Goal: Register for event/course

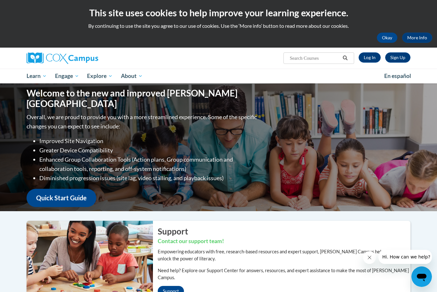
click at [0, 0] on span "PK-5 Structured Literacy Program" at bounding box center [0, 0] width 0 height 0
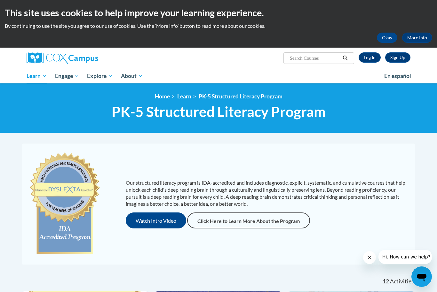
click at [0, 0] on span "All Courses" at bounding box center [0, 0] width 0 height 0
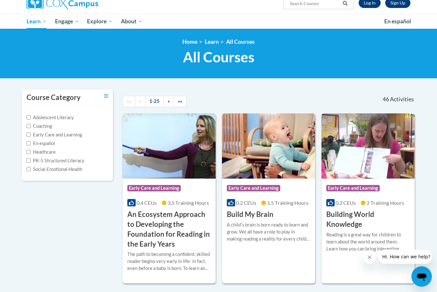
scroll to position [55, 0]
click at [33, 133] on label "Early Care and Learning" at bounding box center [54, 134] width 55 height 7
click at [31, 133] on input "Early Care and Learning" at bounding box center [29, 135] width 4 height 4
checkbox input "true"
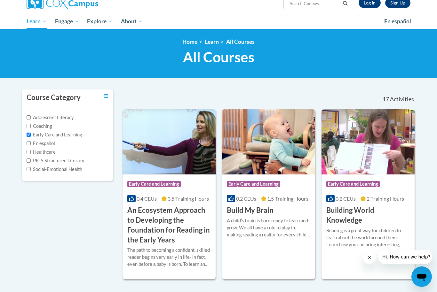
click at [30, 159] on input "PK-5 Structured Literacy" at bounding box center [29, 161] width 4 height 4
checkbox input "true"
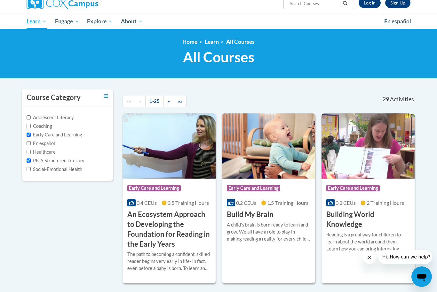
click at [29, 133] on input "Early Care and Learning" at bounding box center [29, 135] width 4 height 4
checkbox input "false"
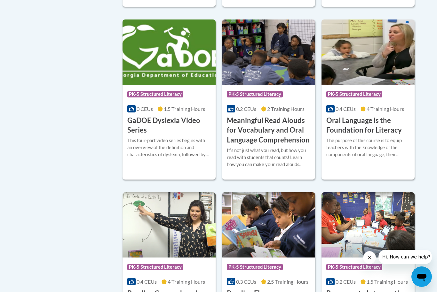
scroll to position [307, 0]
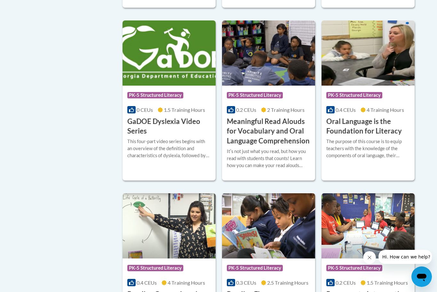
click at [381, 131] on h3 "Oral Language is the Foundation for Literacy" at bounding box center [367, 127] width 83 height 20
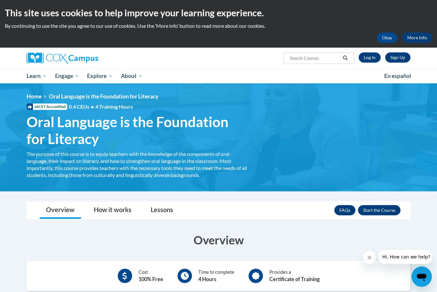
click at [0, 0] on span "Early Care and Learning" at bounding box center [0, 0] width 0 height 0
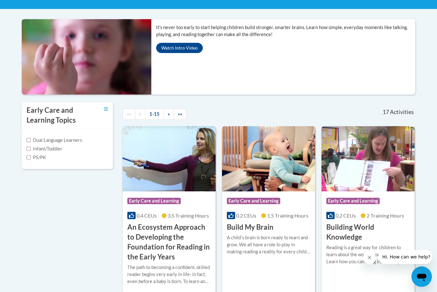
scroll to position [110, 0]
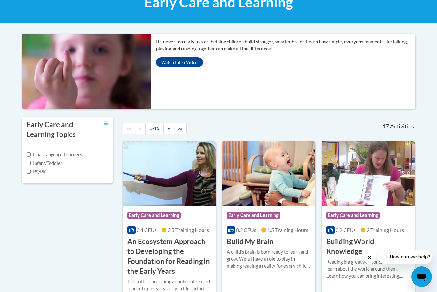
click at [30, 174] on input "PS/PK" at bounding box center [29, 172] width 4 height 4
checkbox input "true"
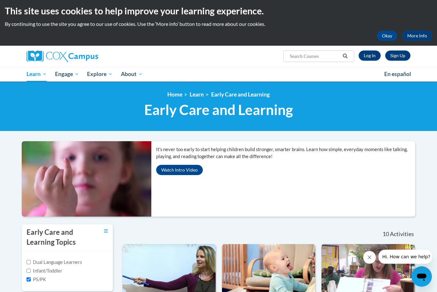
scroll to position [5, 0]
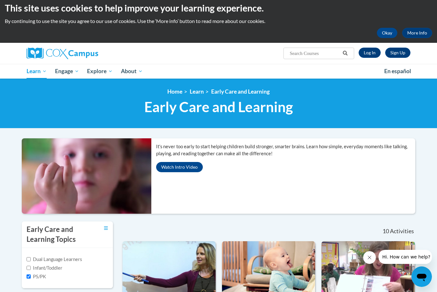
click at [0, 0] on span "PK-5 Structured Literacy Program" at bounding box center [0, 0] width 0 height 0
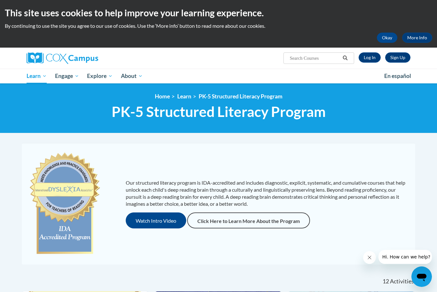
click at [0, 0] on span "PK-5 Structured Literacy Program" at bounding box center [0, 0] width 0 height 0
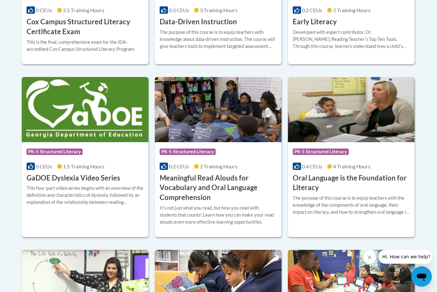
scroll to position [371, 0]
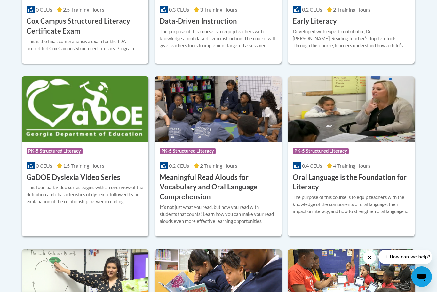
click at [367, 169] on div "Course Category: PK-5 Structured Literacy 0.4 CEUs 4 Training Hours COURSE Oral…" at bounding box center [351, 167] width 127 height 51
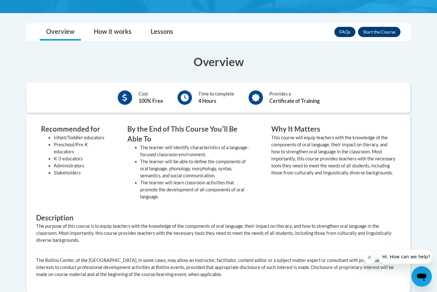
scroll to position [178, 0]
click at [384, 32] on button "Enroll" at bounding box center [379, 32] width 43 height 10
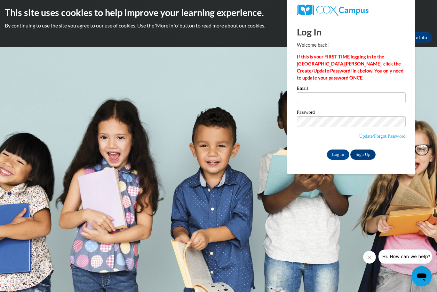
click at [364, 155] on link "Sign Up" at bounding box center [362, 155] width 25 height 10
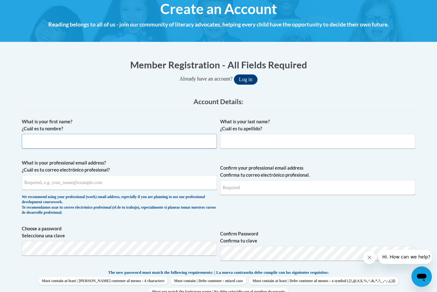
click at [136, 144] on input "What is your first name? ¿Cuál es tu nombre?" at bounding box center [119, 141] width 195 height 15
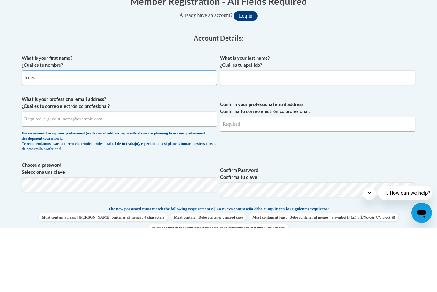
type input "Indiya"
click at [273, 134] on input "What is your last name? ¿Cuál es tu apellido?" at bounding box center [317, 141] width 195 height 15
type input "Reid"
click at [156, 175] on input "What is your professional email address? ¿Cuál es tu correo electrónico profesi…" at bounding box center [119, 182] width 195 height 15
type input "Indiyareid127@gmail.com"
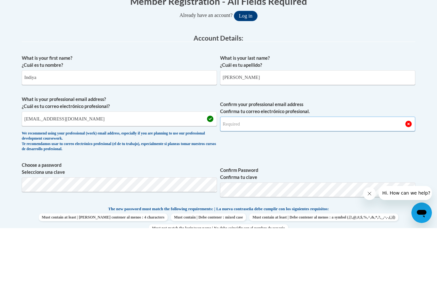
click at [281, 181] on input "Confirm your professional email address Confirma tu correo electrónico profesio…" at bounding box center [317, 188] width 195 height 15
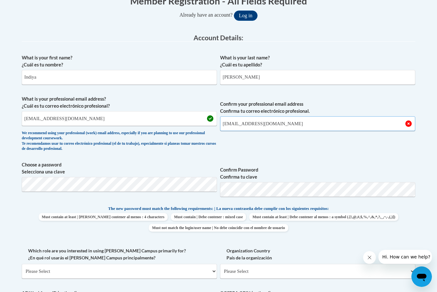
click at [302, 124] on input "Indiyareid127@gmail.com" at bounding box center [317, 123] width 195 height 15
type input "In"
type input "Indiyareid127@gmail.com"
click at [245, 15] on button "Log in" at bounding box center [246, 16] width 24 height 10
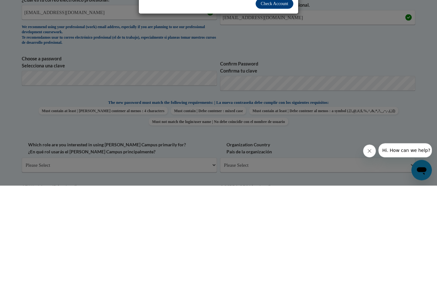
scroll to position [106, 0]
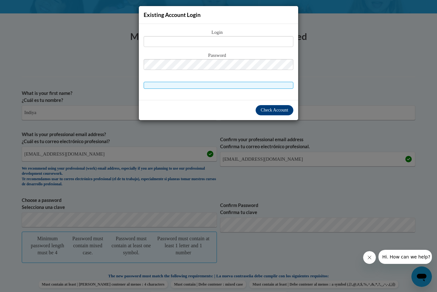
click at [104, 125] on div "Existing Account Login Login Password" at bounding box center [218, 146] width 437 height 292
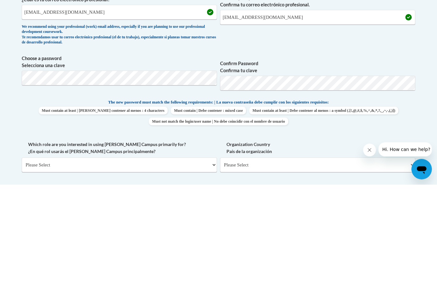
scroll to position [248, 0]
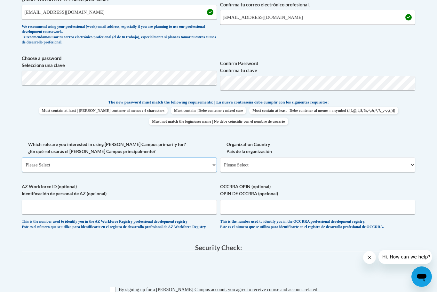
click at [194, 165] on select "Please Select College/University | Colegio/Universidad Community/Nonprofit Part…" at bounding box center [119, 165] width 195 height 15
click at [162, 161] on select "Please Select College/University | Colegio/Universidad Community/Nonprofit Part…" at bounding box center [119, 165] width 195 height 15
select select "fbf2d438-af2f-41f8-98f1-81c410e29de3"
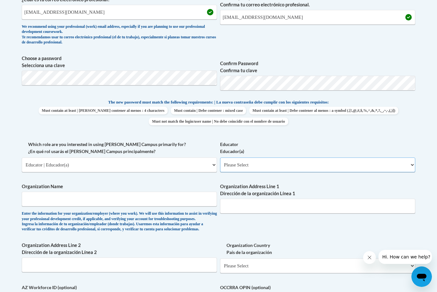
click at [273, 164] on select "Please Select Early Learning/Daycare Teacher/Family Home Care Provider | Maestr…" at bounding box center [317, 165] width 195 height 15
select select "5e2af403-4f2c-4e49-a02f-103e55d7b75b"
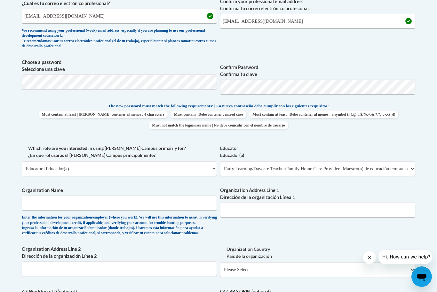
scroll to position [244, 0]
click at [191, 158] on label "Which role are you interested in using Cox Campus primarily for? ¿En qué rol us…" at bounding box center [119, 152] width 195 height 14
click at [191, 162] on select "Please Select College/University | Colegio/Universidad Community/Nonprofit Part…" at bounding box center [119, 169] width 195 height 15
click at [206, 163] on select "Please Select College/University | Colegio/Universidad Community/Nonprofit Part…" at bounding box center [119, 168] width 195 height 15
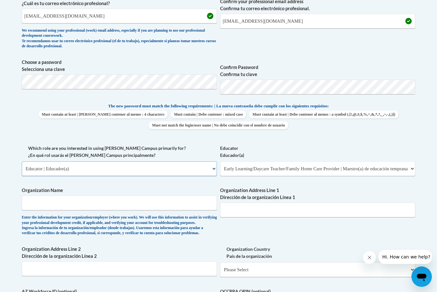
click at [199, 170] on select "Please Select College/University | Colegio/Universidad Community/Nonprofit Part…" at bounding box center [119, 168] width 195 height 15
select select
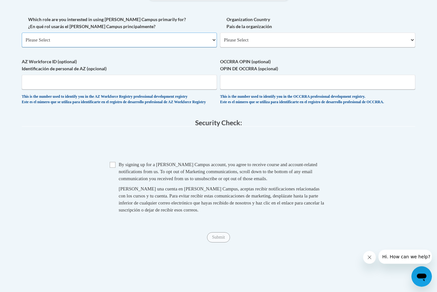
scroll to position [373, 0]
click at [113, 162] on input "Checkbox" at bounding box center [113, 165] width 6 height 6
checkbox input "true"
click at [222, 232] on input "Submit" at bounding box center [218, 237] width 23 height 10
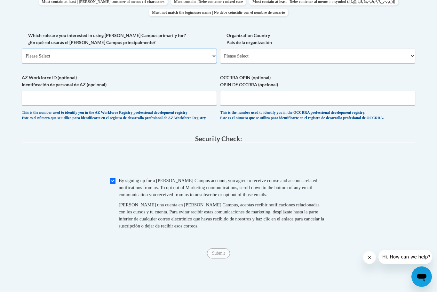
scroll to position [357, 0]
click at [196, 52] on select "Please Select College/University | Colegio/Universidad Community/Nonprofit Part…" at bounding box center [119, 56] width 195 height 15
select select "fbf2d438-af2f-41f8-98f1-81c410e29de3"
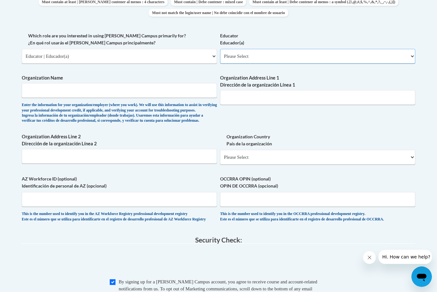
click at [293, 53] on select "Please Select Early Learning/Daycare Teacher/Family Home Care Provider | Maestr…" at bounding box center [317, 56] width 195 height 15
select select "5e2af403-4f2c-4e49-a02f-103e55d7b75b"
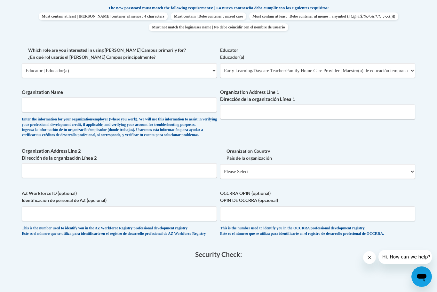
scroll to position [342, 0]
click at [176, 105] on input "Organization Name" at bounding box center [119, 105] width 195 height 15
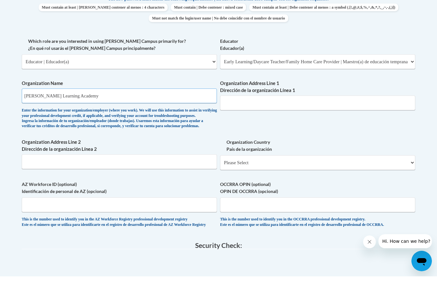
type input "Ross Learning Academy"
click at [288, 111] on input "Organization Address Line 1 Dirección de la organización Línea 1" at bounding box center [317, 118] width 195 height 15
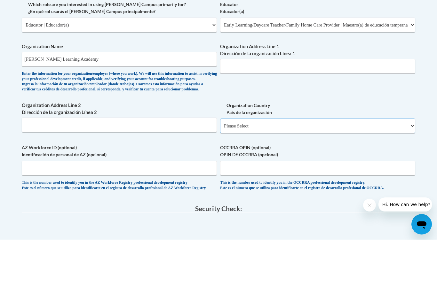
click at [286, 171] on select "Please Select United States | Estados Unidos Outside of the United States | Fue…" at bounding box center [317, 178] width 195 height 15
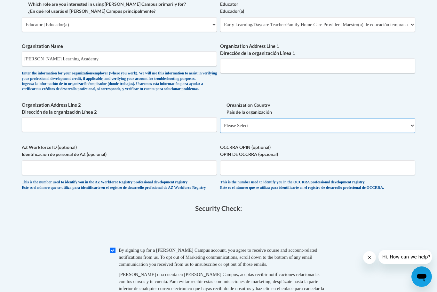
select select "ad49bcad-a171-4b2e-b99c-48b446064914"
select select
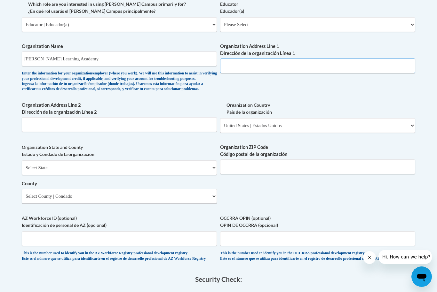
click at [296, 62] on input "Organization Address Line 1 Dirección de la organización Línea 1" at bounding box center [317, 65] width 195 height 15
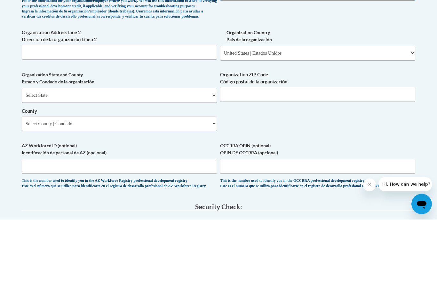
type input "1755 hwy 138 hwy"
click at [164, 161] on select "Select State Alabama Alaska Arizona Arkansas California Colorado Connecticut De…" at bounding box center [119, 168] width 195 height 15
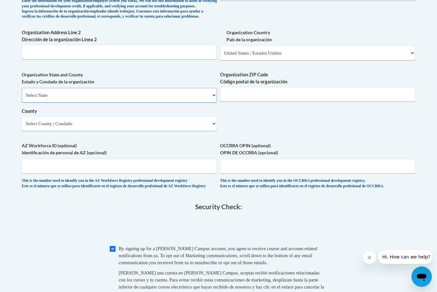
select select "Georgia"
click at [258, 90] on input "Organization ZIP Code Código postal de la organización" at bounding box center [317, 94] width 195 height 15
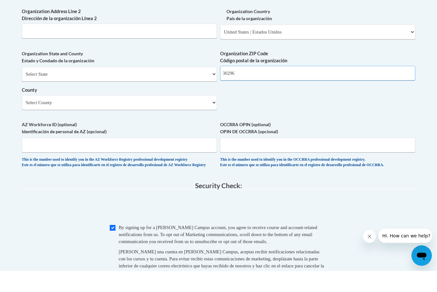
type input "30296"
click at [199, 116] on select "Select County Appling Atkinson Bacon Baker Baldwin Banks Barrow Bartow Ben Hill…" at bounding box center [119, 123] width 195 height 15
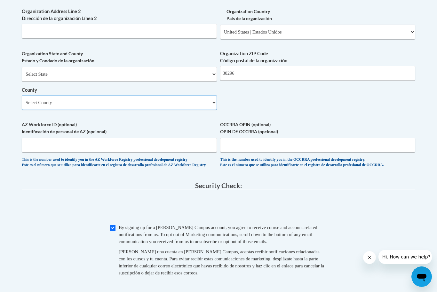
select select "Clayton"
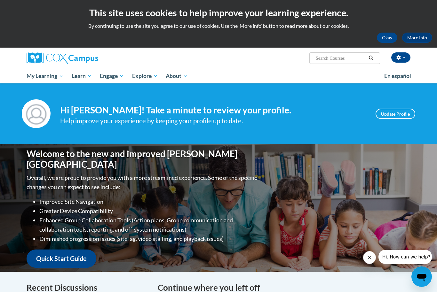
click at [0, 0] on span "My Course Progress" at bounding box center [0, 0] width 0 height 0
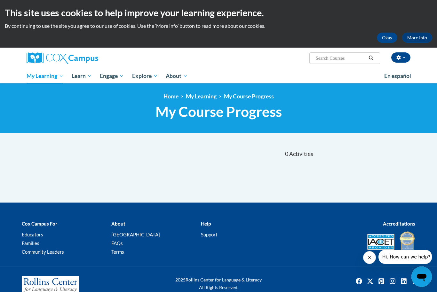
click at [0, 0] on span "Certificates" at bounding box center [0, 0] width 0 height 0
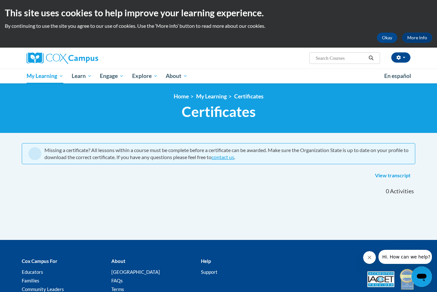
click at [0, 0] on span "Early Care and Learning" at bounding box center [0, 0] width 0 height 0
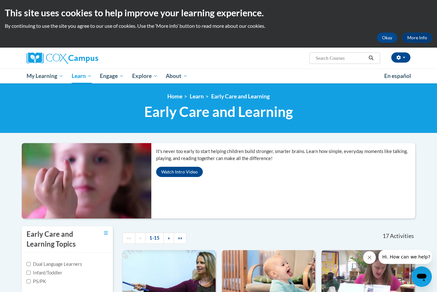
click at [0, 0] on span "PK-5 Structured Literacy Program" at bounding box center [0, 0] width 0 height 0
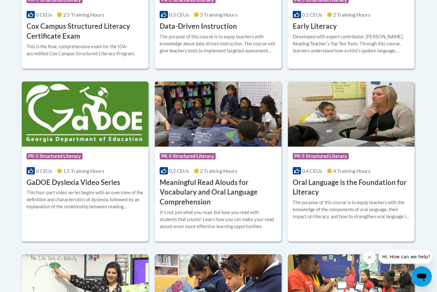
scroll to position [367, 0]
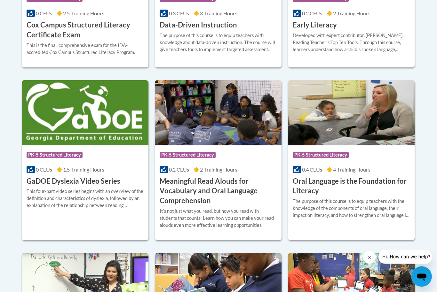
click at [338, 200] on div "The purpose of this course is to equip teachers with the knowledge of the compo…" at bounding box center [350, 208] width 117 height 21
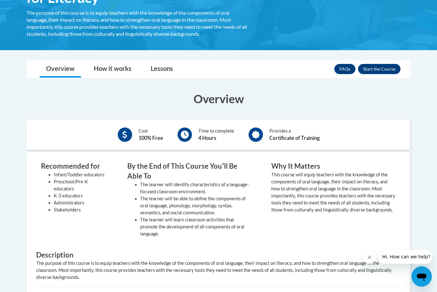
scroll to position [141, 0]
click at [389, 69] on button "Enroll" at bounding box center [379, 69] width 43 height 10
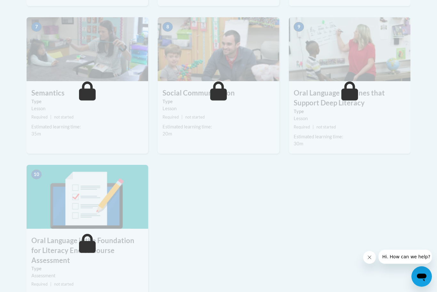
scroll to position [503, 0]
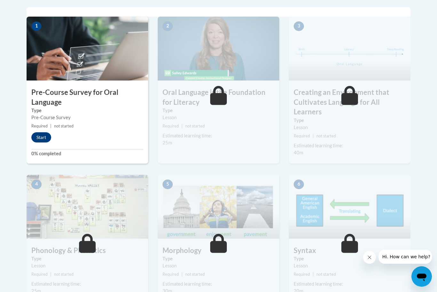
click at [47, 141] on button "Start" at bounding box center [41, 138] width 20 height 10
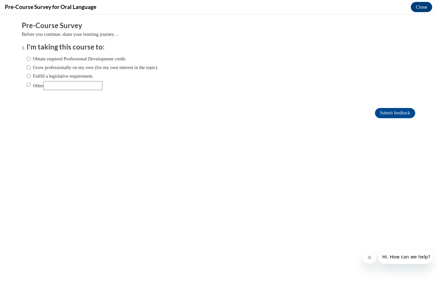
scroll to position [0, 0]
click at [28, 59] on input "Obtain required Professional Development credit." at bounding box center [29, 58] width 4 height 7
radio input "true"
click at [410, 114] on input "Submit feedback" at bounding box center [395, 113] width 40 height 10
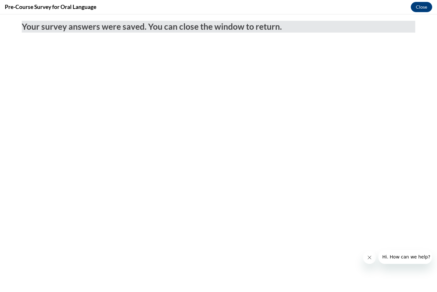
click at [422, 7] on button "Close" at bounding box center [420, 7] width 21 height 10
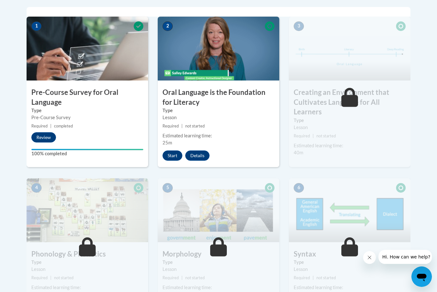
click at [173, 154] on button "Start" at bounding box center [172, 156] width 20 height 10
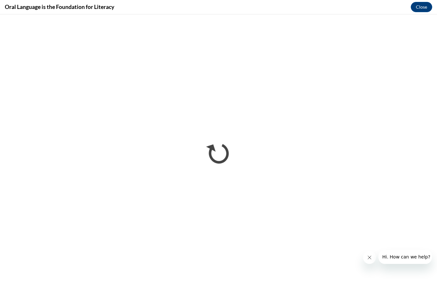
click at [374, 259] on button "Close message from company" at bounding box center [369, 257] width 13 height 13
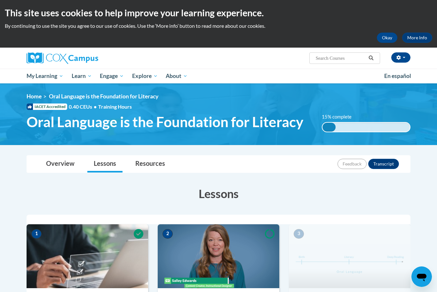
click at [0, 0] on span "PK-5 Structured Literacy Program" at bounding box center [0, 0] width 0 height 0
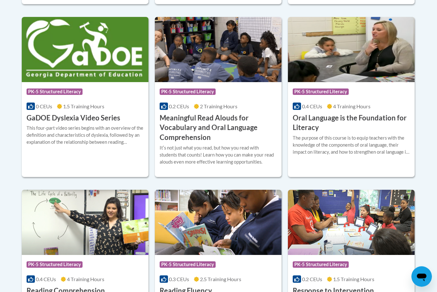
scroll to position [431, 0]
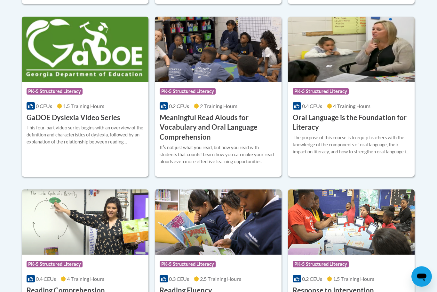
click at [205, 118] on h3 "Meaningful Read Alouds for Vocabulary and Oral Language Comprehension" at bounding box center [218, 127] width 117 height 29
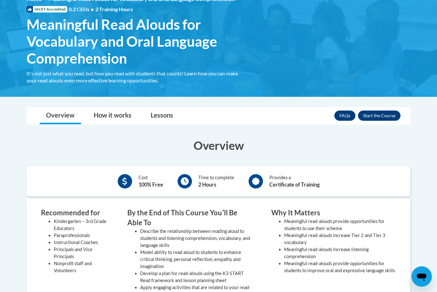
scroll to position [97, 0]
click at [369, 113] on button "Enroll" at bounding box center [379, 116] width 43 height 10
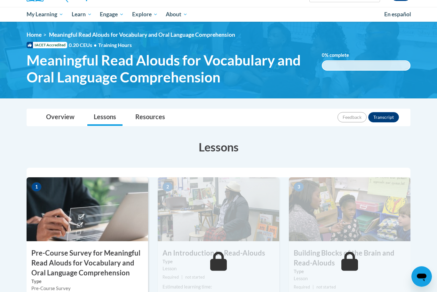
scroll to position [62, 0]
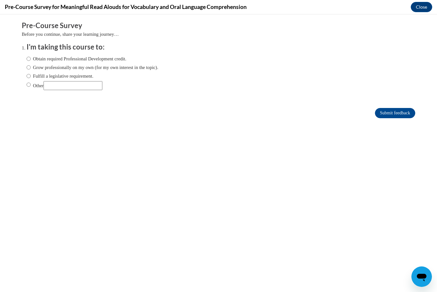
scroll to position [0, 0]
click at [30, 56] on input "Obtain required Professional Development credit." at bounding box center [29, 58] width 4 height 7
radio input "true"
click at [381, 114] on input "Submit feedback" at bounding box center [395, 113] width 40 height 10
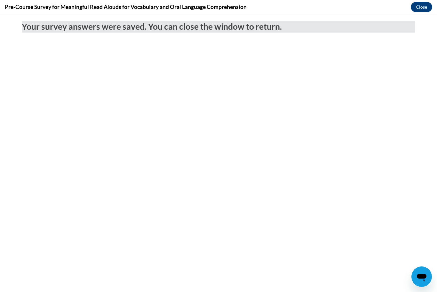
click at [417, 8] on button "Close" at bounding box center [420, 7] width 21 height 10
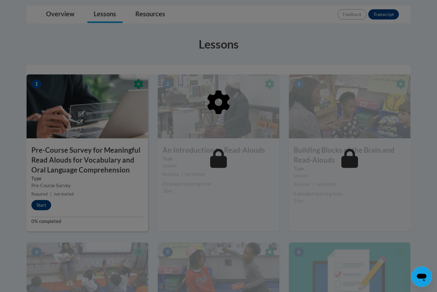
scroll to position [168, 0]
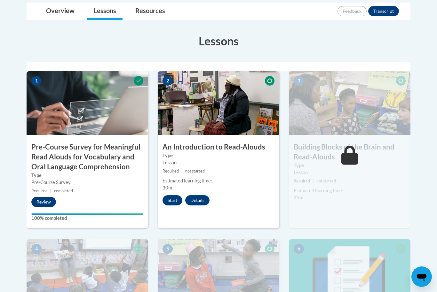
click at [174, 198] on button "Start" at bounding box center [172, 200] width 20 height 10
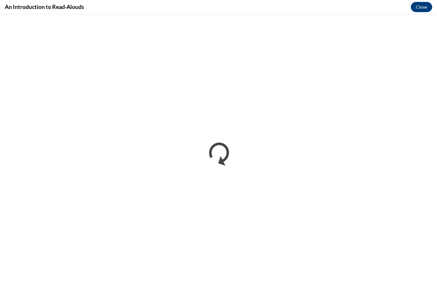
scroll to position [189, 0]
click at [422, 4] on button "Close" at bounding box center [420, 7] width 21 height 10
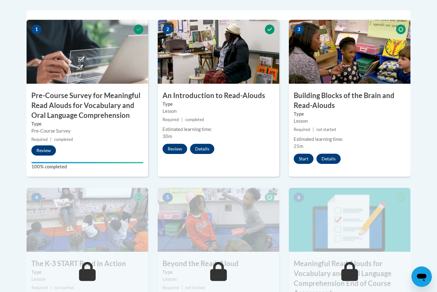
scroll to position [219, 0]
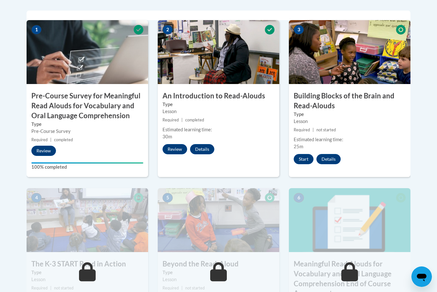
click at [307, 159] on button "Start" at bounding box center [303, 159] width 20 height 10
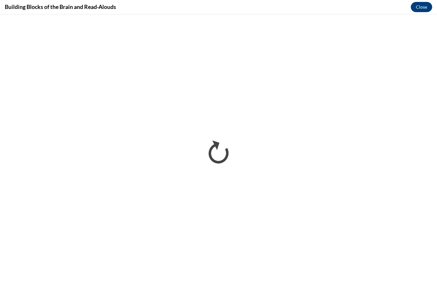
scroll to position [0, 0]
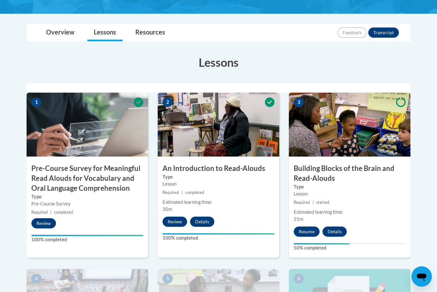
scroll to position [173, 0]
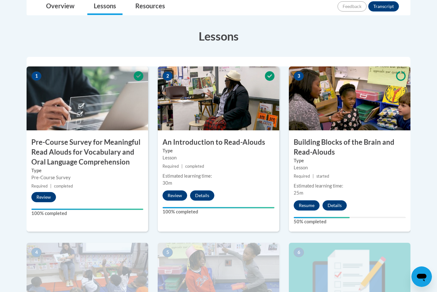
click at [311, 202] on button "Resume" at bounding box center [306, 205] width 26 height 10
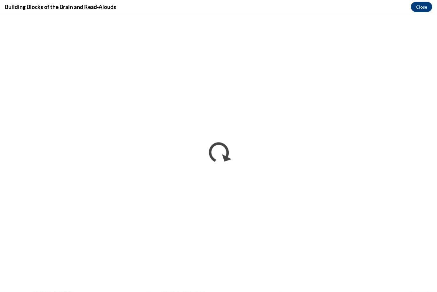
scroll to position [223, 0]
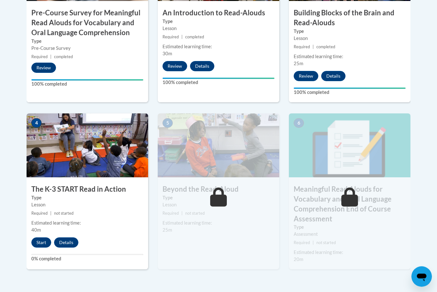
scroll to position [302, 0]
click at [41, 240] on button "Start" at bounding box center [41, 243] width 20 height 10
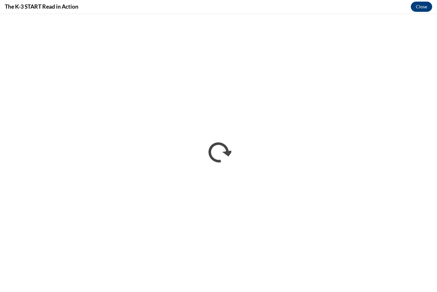
scroll to position [323, 0]
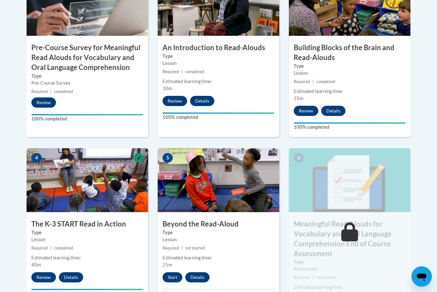
scroll to position [319, 0]
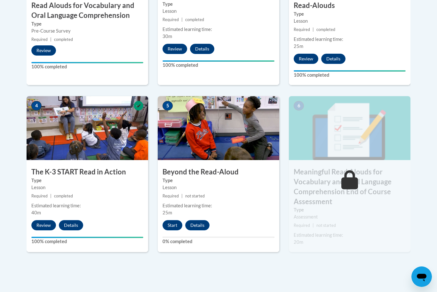
click at [176, 227] on button "Start" at bounding box center [172, 225] width 20 height 10
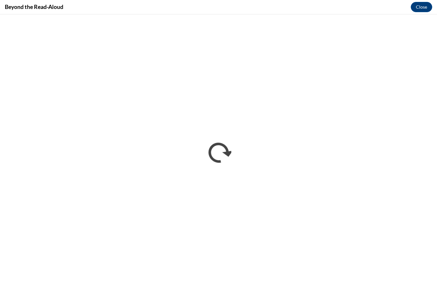
scroll to position [340, 0]
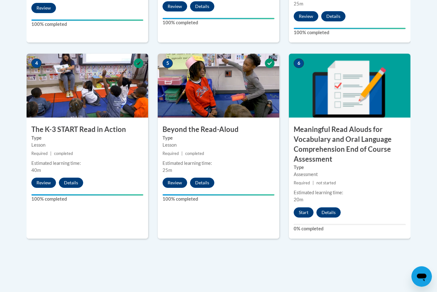
scroll to position [362, 0]
click at [304, 214] on button "Start" at bounding box center [303, 212] width 20 height 10
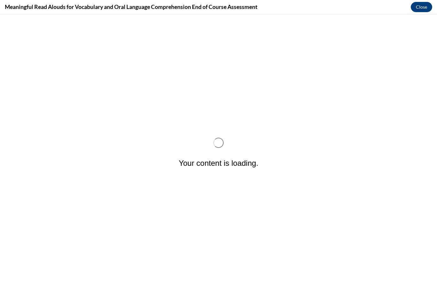
scroll to position [0, 0]
